Goal: Information Seeking & Learning: Learn about a topic

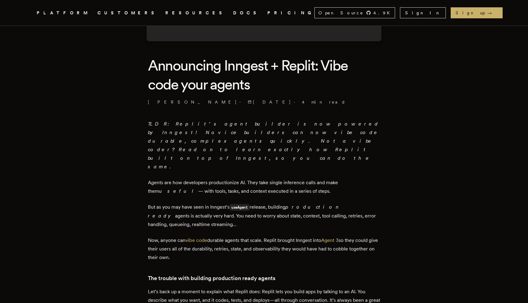
scroll to position [134, 0]
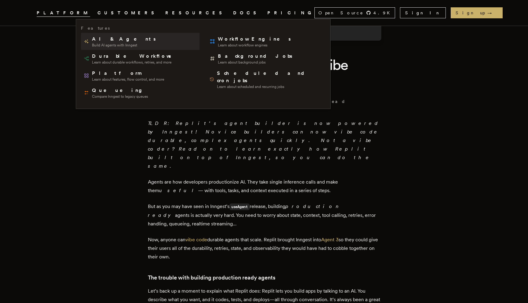
click at [95, 41] on span "AI & Agents" at bounding box center [124, 38] width 65 height 7
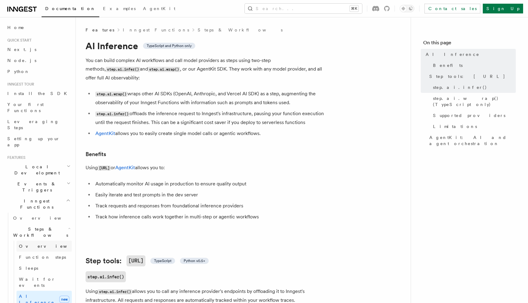
click at [39, 241] on link "Overview" at bounding box center [44, 246] width 55 height 11
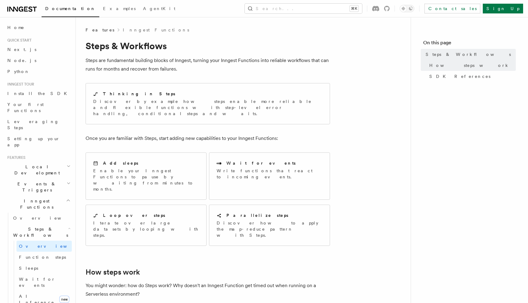
scroll to position [5, 0]
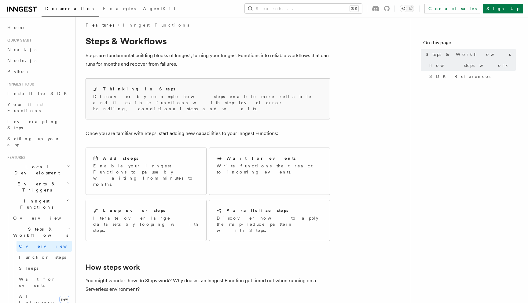
click at [157, 97] on p "Discover by example how steps enable more reliable and flexible functions with …" at bounding box center [207, 103] width 229 height 18
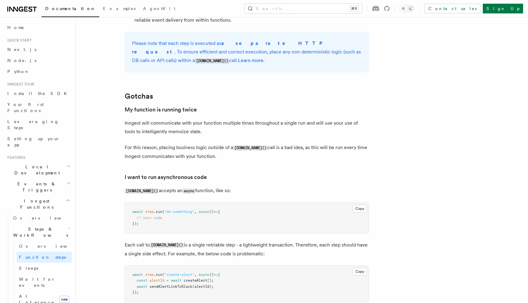
scroll to position [1467, 0]
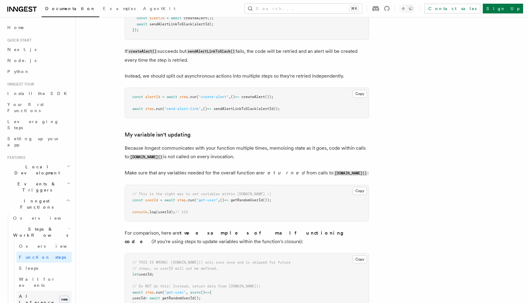
click at [40, 294] on span "AI Inference" at bounding box center [36, 299] width 35 height 11
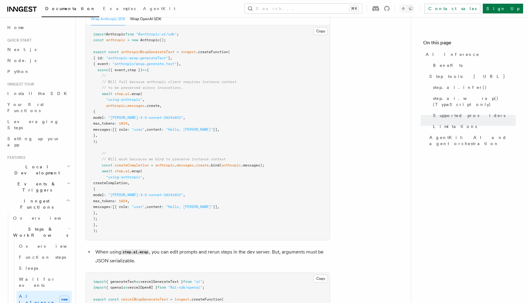
scroll to position [980, 0]
